Goal: Navigation & Orientation: Find specific page/section

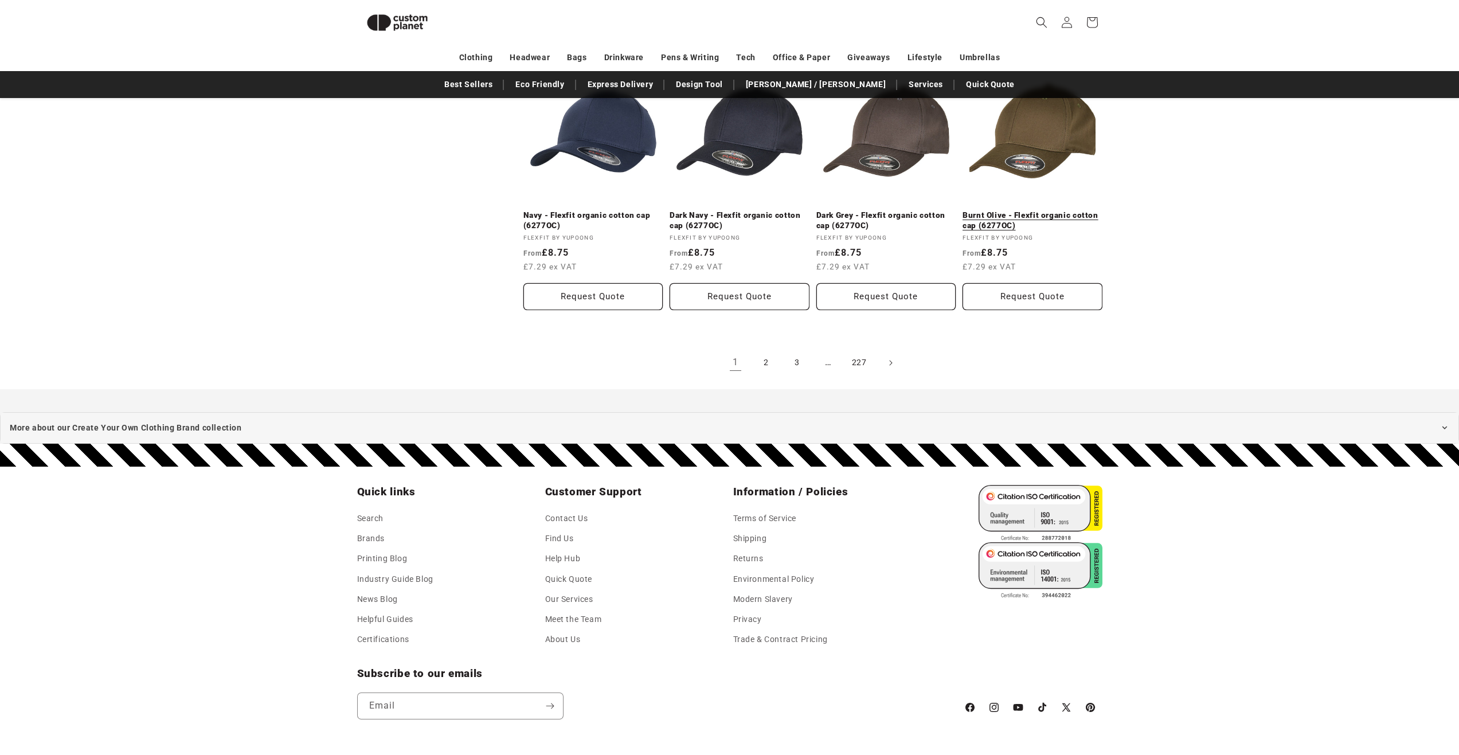
scroll to position [1246, 0]
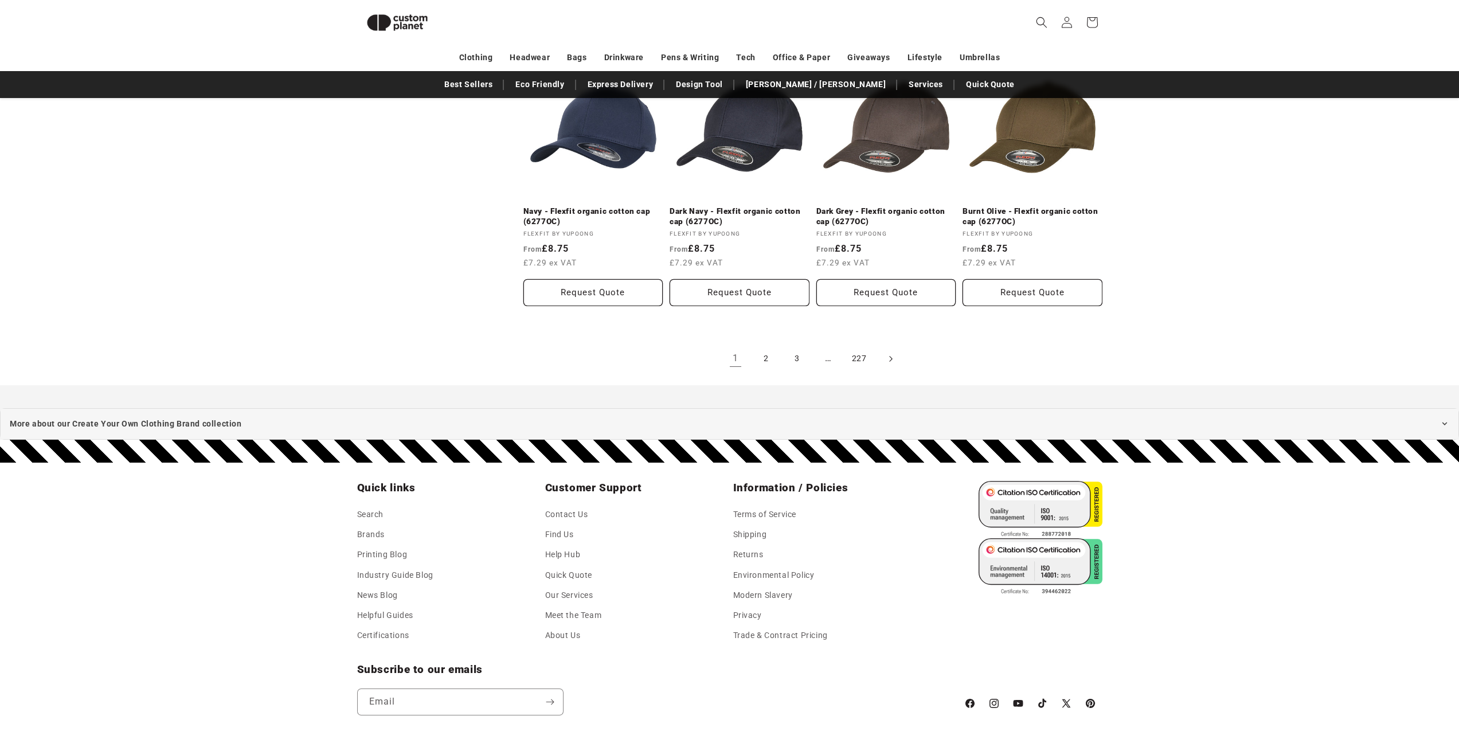
click at [896, 357] on link "Next page" at bounding box center [890, 358] width 25 height 25
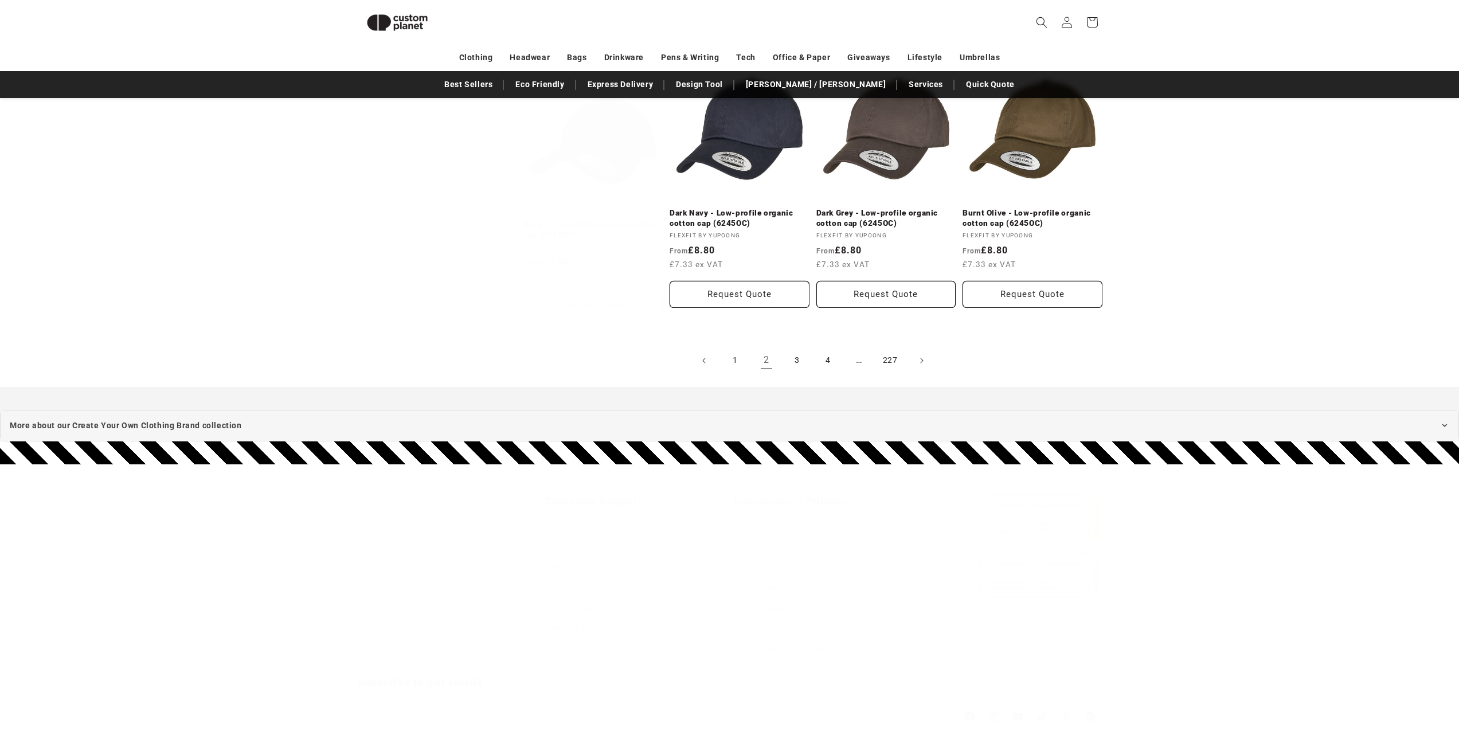
scroll to position [1246, 0]
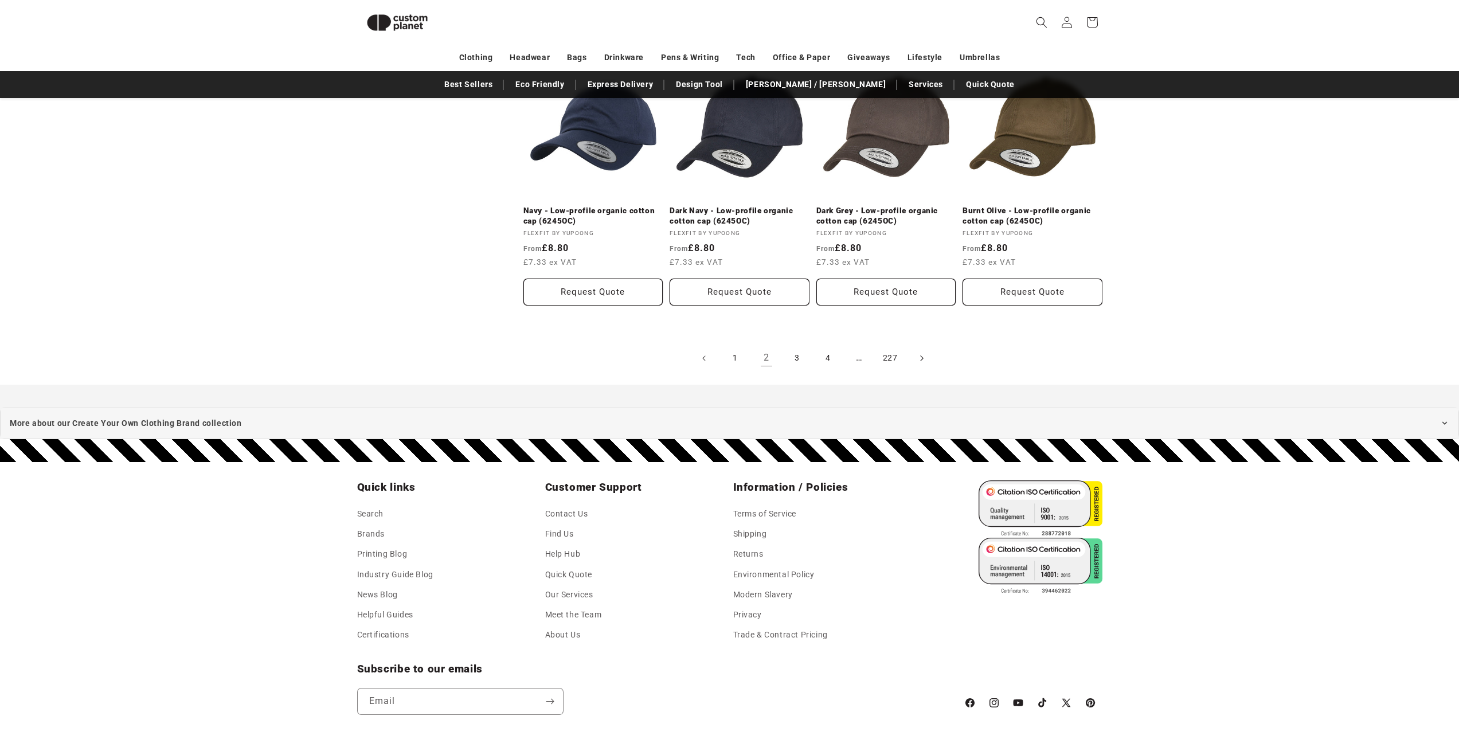
click at [927, 359] on link "Next page" at bounding box center [921, 358] width 25 height 25
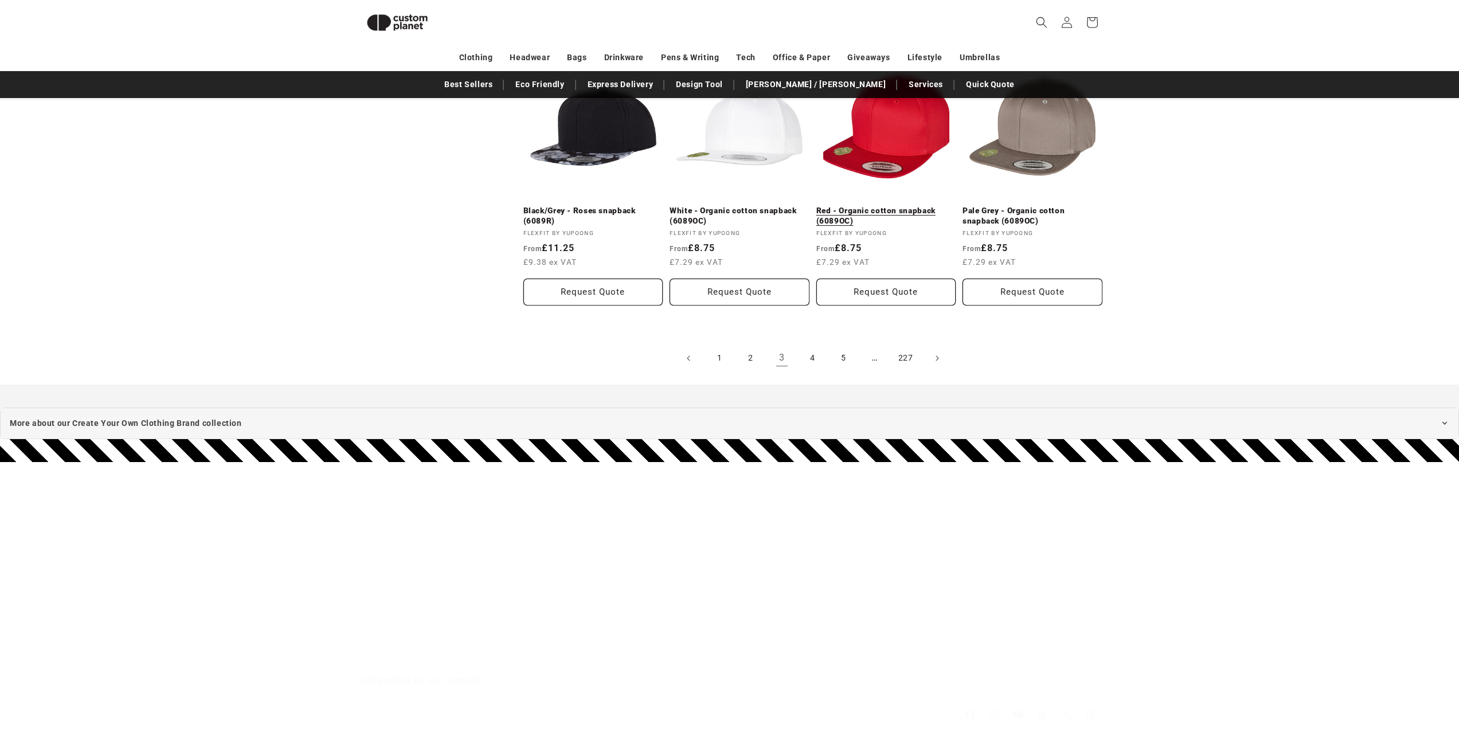
scroll to position [1293, 0]
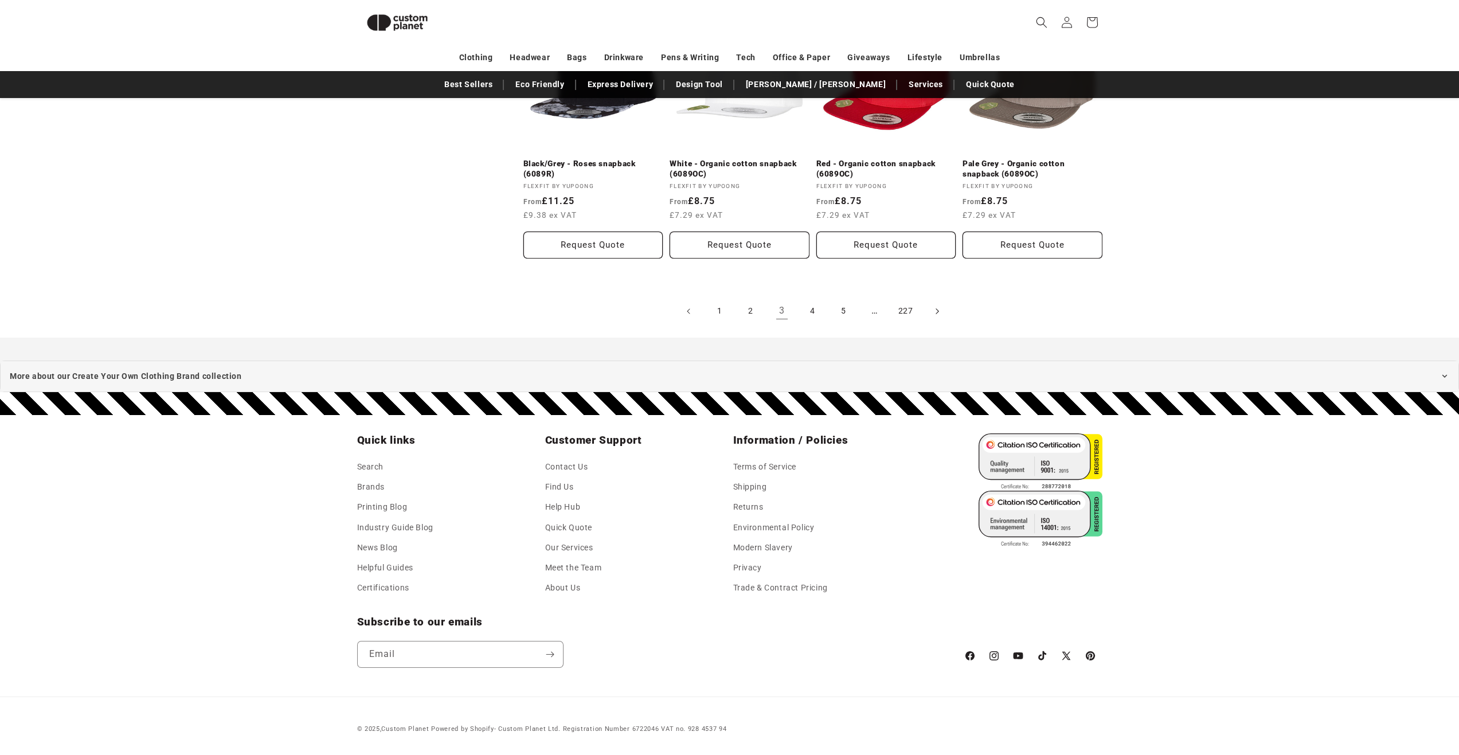
click at [941, 311] on span "Next page" at bounding box center [936, 311] width 11 height 11
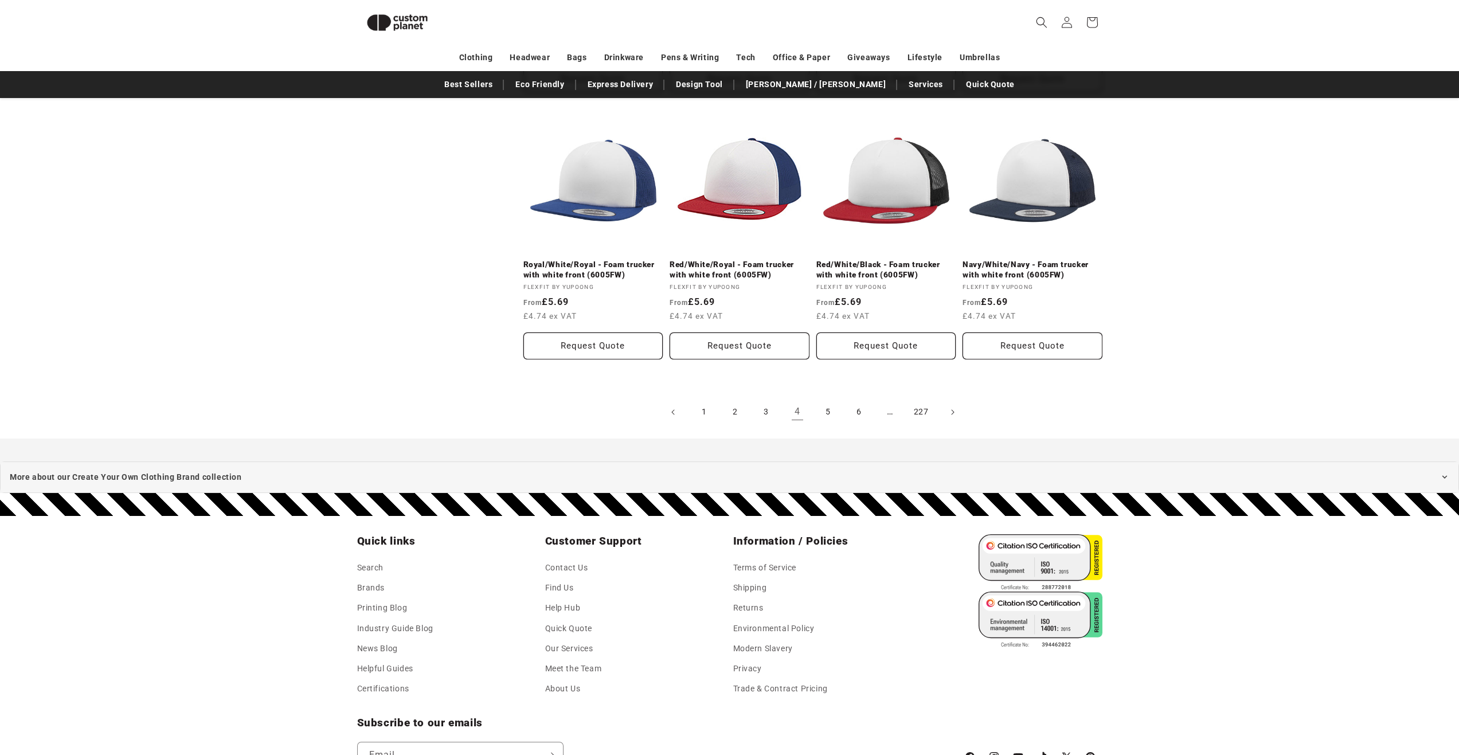
scroll to position [1189, 0]
